Goal: Task Accomplishment & Management: Use online tool/utility

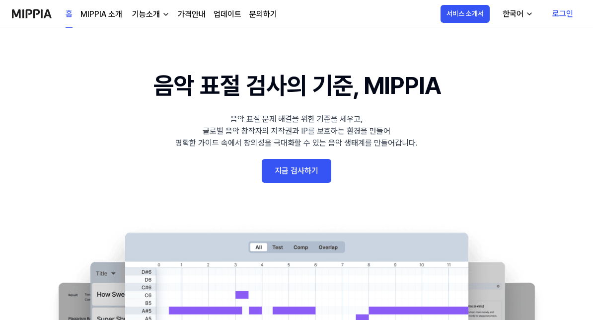
click at [299, 165] on link "지금 검사하기" at bounding box center [297, 171] width 70 height 24
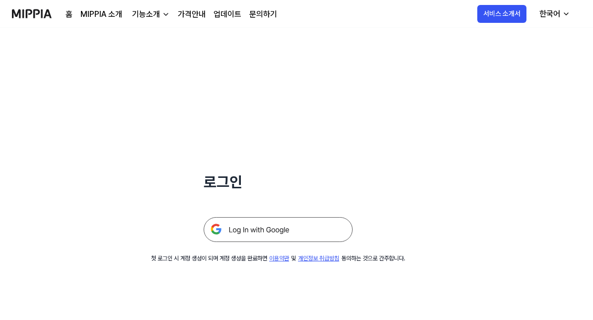
click at [257, 234] on img at bounding box center [278, 229] width 149 height 25
click at [150, 9] on div "기능소개" at bounding box center [146, 14] width 32 height 12
click at [128, 36] on link "표절 검사" at bounding box center [149, 37] width 95 height 20
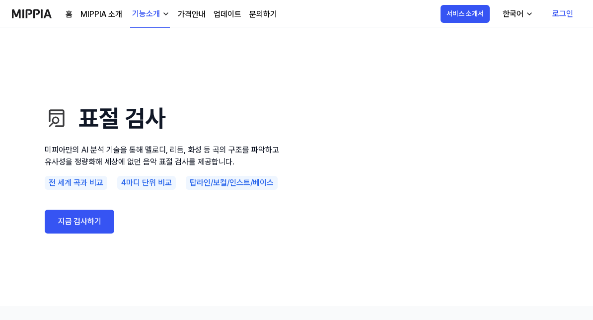
click at [60, 226] on link "지금 검사하기" at bounding box center [80, 221] width 70 height 24
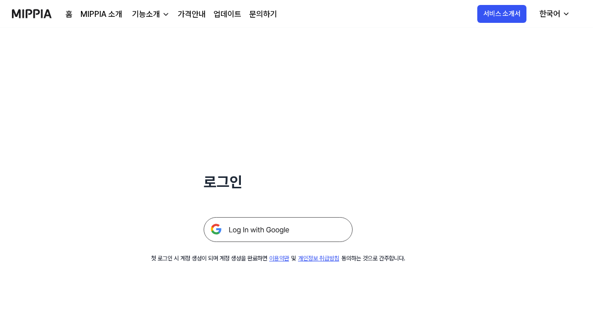
click at [272, 220] on img at bounding box center [278, 229] width 149 height 25
